Goal: Task Accomplishment & Management: Manage account settings

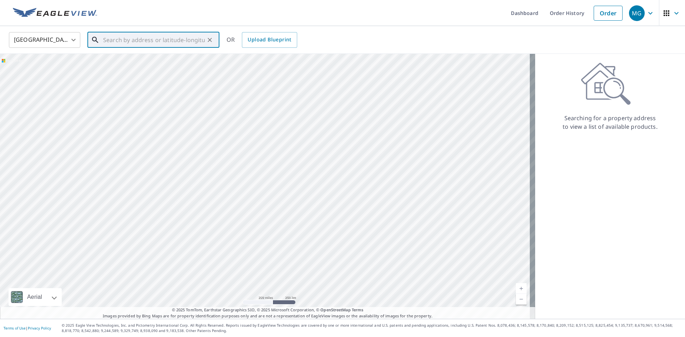
click at [173, 37] on input "text" at bounding box center [154, 40] width 102 height 20
click at [143, 60] on span "[STREET_ADDRESS]" at bounding box center [158, 60] width 112 height 9
type input "[STREET_ADDRESS]"
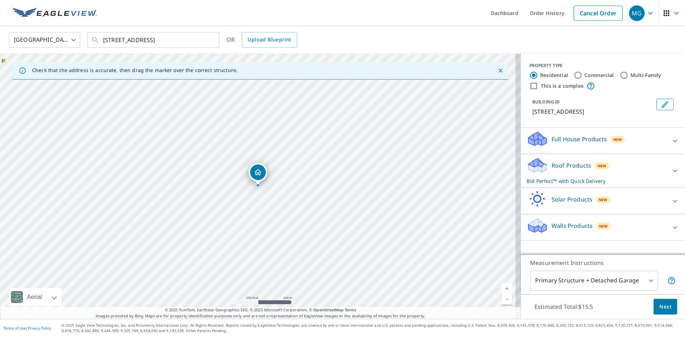
click at [659, 305] on span "Next" at bounding box center [665, 307] width 12 height 9
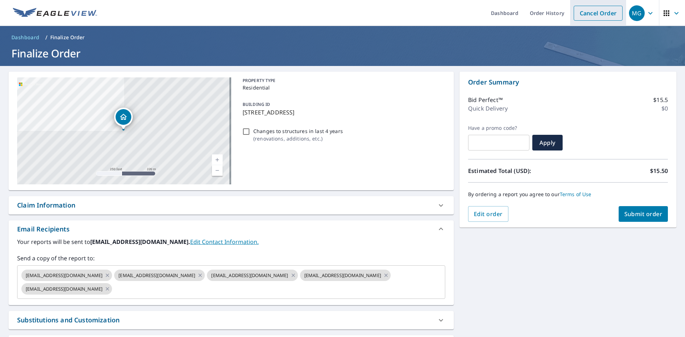
click at [580, 10] on link "Cancel Order" at bounding box center [598, 13] width 49 height 15
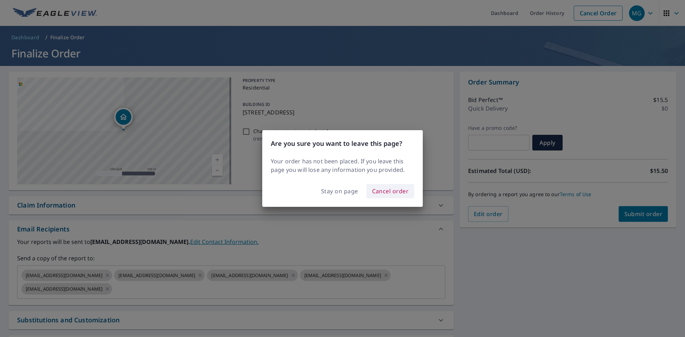
click at [381, 192] on span "Cancel order" at bounding box center [390, 191] width 37 height 10
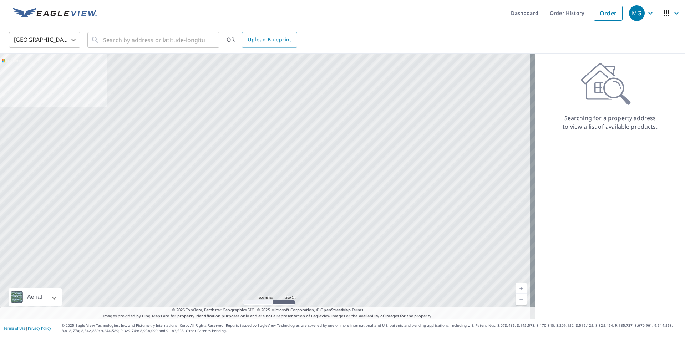
click at [70, 6] on link at bounding box center [55, 13] width 93 height 26
